Goal: Navigation & Orientation: Find specific page/section

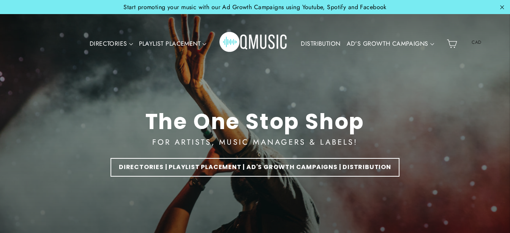
drag, startPoint x: 0, startPoint y: 0, endPoint x: 340, endPoint y: 104, distance: 355.8
click at [340, 104] on div "The One Stop Shop FOR ARTISTS, MUSIC MANAGERS & LABELS! DIRECTORIES | PLAYLIST …" at bounding box center [256, 142] width 464 height 285
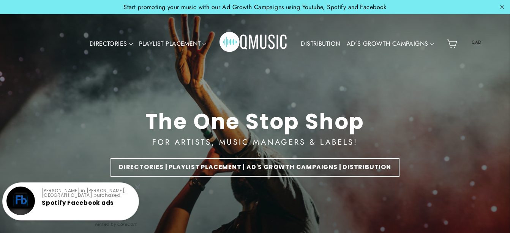
click at [320, 44] on link "DISTRIBUTION" at bounding box center [321, 43] width 46 height 17
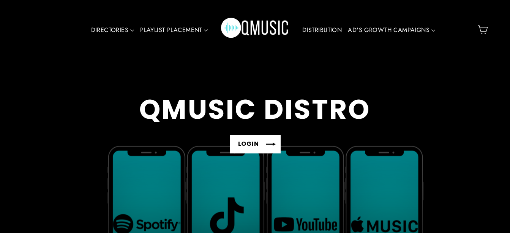
click at [263, 147] on link "LOGIN" at bounding box center [255, 144] width 51 height 19
